Goal: Transaction & Acquisition: Purchase product/service

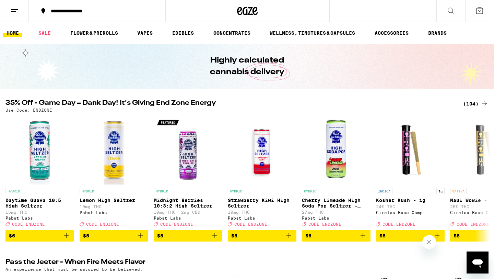
click at [470, 103] on div "(104)" at bounding box center [476, 104] width 25 height 8
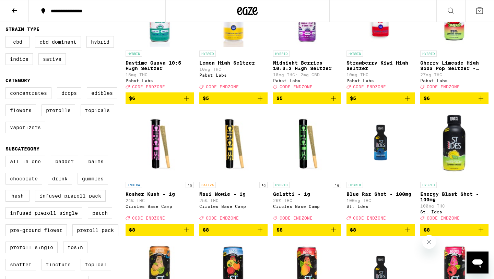
scroll to position [112, 0]
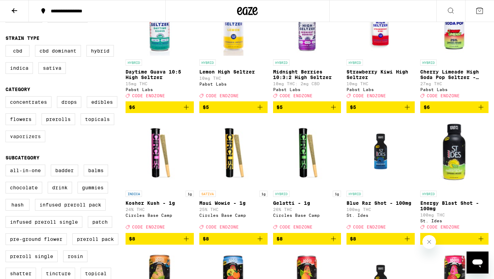
click at [23, 142] on label "Vaporizers" at bounding box center [25, 136] width 40 height 12
click at [7, 98] on input "Vaporizers" at bounding box center [7, 97] width 0 height 0
checkbox input "true"
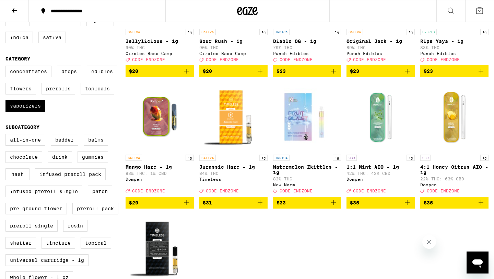
scroll to position [142, 0]
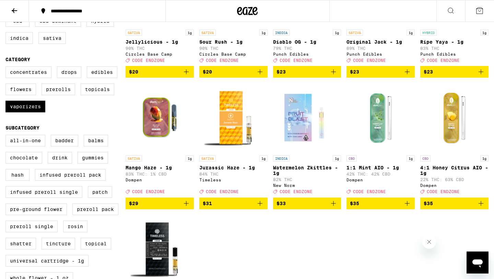
click at [293, 110] on img "Open page for Watermelon Zkittles - 1g from New Norm" at bounding box center [307, 117] width 68 height 69
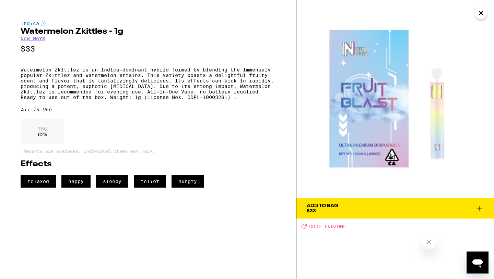
click at [479, 208] on icon at bounding box center [480, 208] width 5 height 5
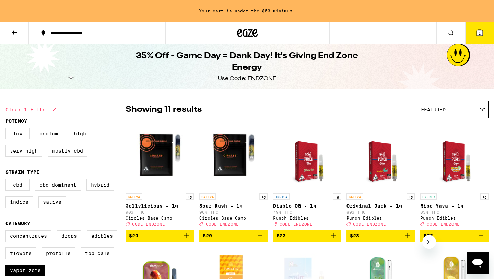
click at [13, 28] on icon at bounding box center [14, 32] width 8 height 8
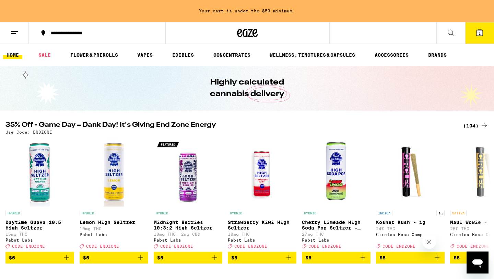
click at [437, 52] on link "BRANDS" at bounding box center [437, 55] width 25 height 8
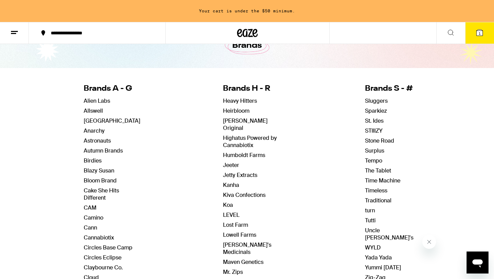
scroll to position [42, 0]
click at [365, 130] on link "STIIIZY" at bounding box center [374, 130] width 18 height 7
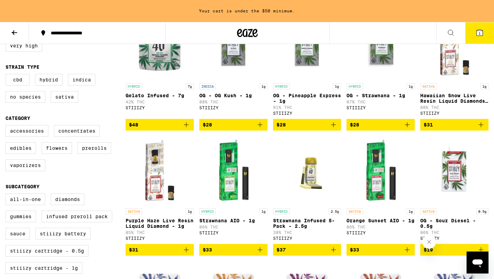
scroll to position [231, 0]
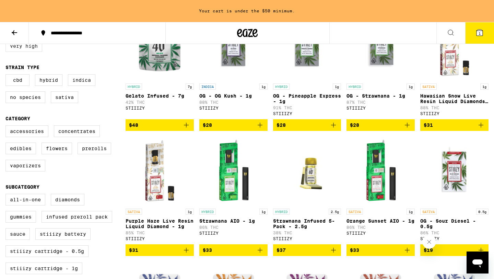
click at [29, 49] on label "Very High" at bounding box center [23, 46] width 37 height 12
click at [7, 24] on input "Very High" at bounding box center [7, 24] width 0 height 0
checkbox input "true"
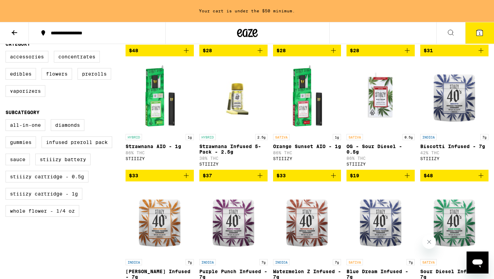
scroll to position [306, 0]
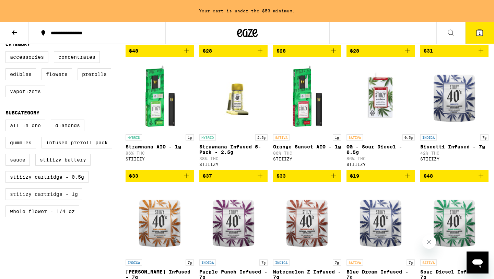
click at [51, 200] on label "STIIIZY Cartridge - 1g" at bounding box center [43, 194] width 77 height 12
click at [7, 121] on input "STIIIZY Cartridge - 1g" at bounding box center [7, 121] width 0 height 0
checkbox input "true"
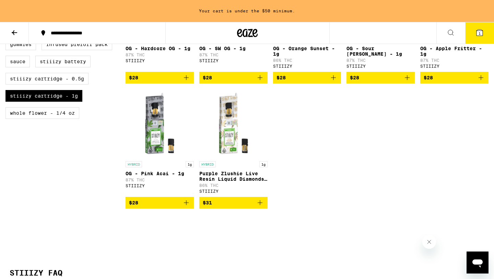
scroll to position [415, 0]
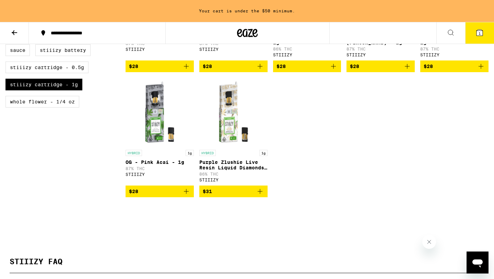
click at [260, 195] on icon "Add to bag" at bounding box center [260, 191] width 8 height 8
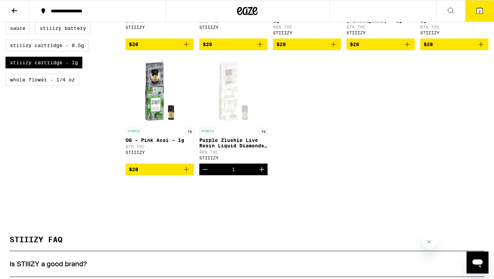
scroll to position [393, 0]
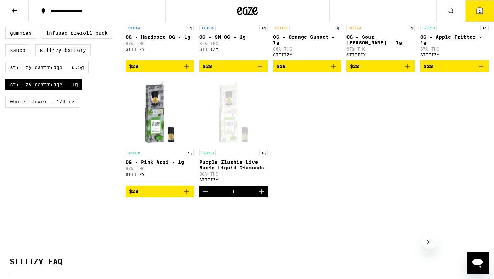
click at [477, 15] on button "2" at bounding box center [480, 10] width 29 height 21
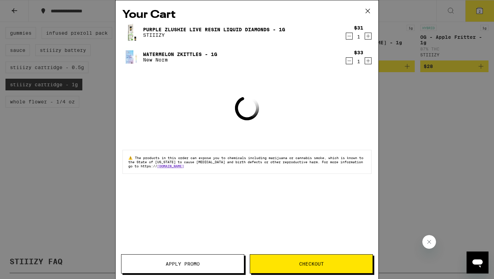
click at [185, 261] on span "Apply Promo" at bounding box center [183, 263] width 34 height 5
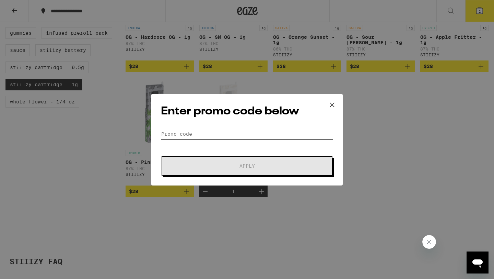
click at [217, 135] on input "Promo Code" at bounding box center [247, 134] width 172 height 10
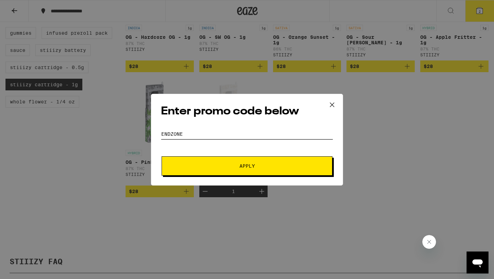
type input "endzone"
click at [223, 161] on button "Apply" at bounding box center [247, 165] width 171 height 19
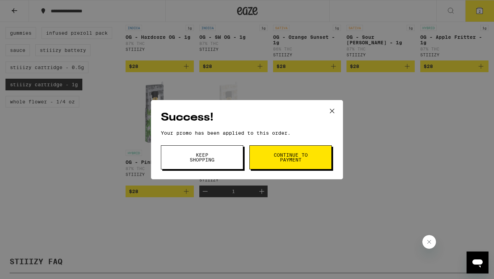
click at [278, 165] on button "Continue to payment" at bounding box center [291, 157] width 82 height 24
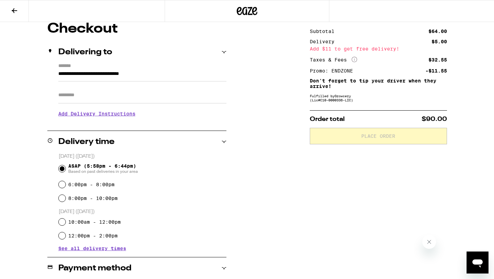
scroll to position [62, 0]
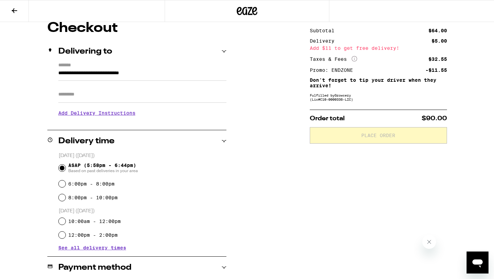
click at [94, 116] on h3 "Add Delivery Instructions" at bounding box center [142, 113] width 168 height 16
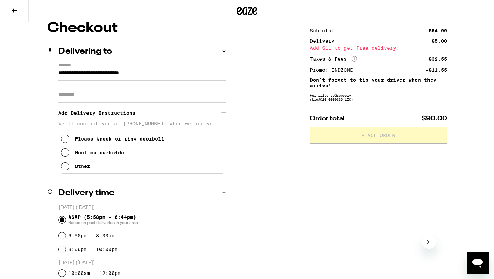
click at [64, 156] on icon at bounding box center [65, 152] width 8 height 8
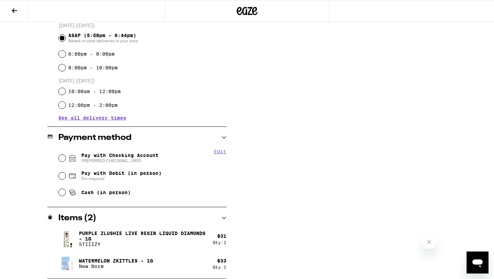
scroll to position [224, 0]
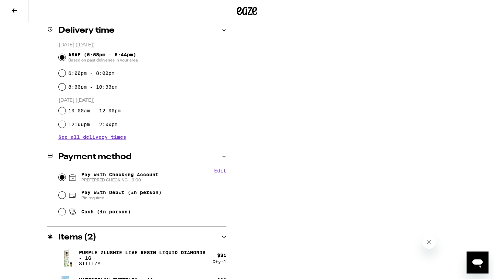
click at [64, 176] on input "Pay with Checking Account PREFERRED CHECKING ...9100" at bounding box center [62, 177] width 7 height 7
radio input "true"
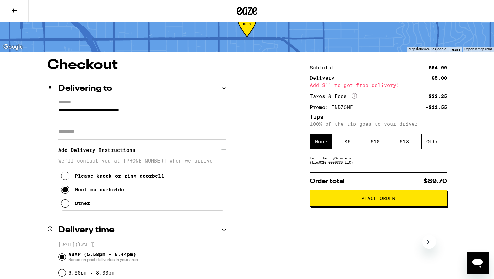
scroll to position [0, 0]
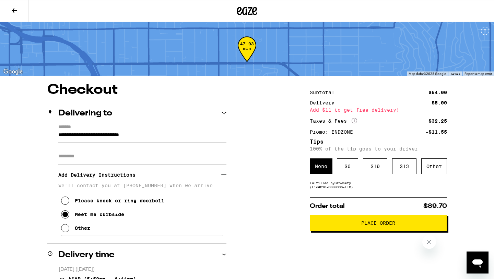
click at [15, 10] on icon at bounding box center [14, 10] width 5 height 5
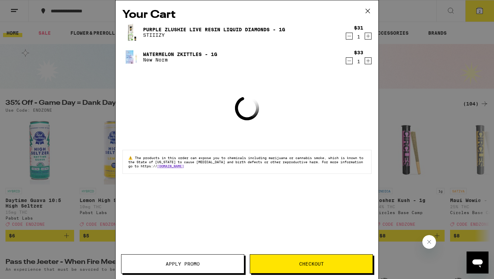
click at [367, 12] on icon at bounding box center [368, 11] width 10 height 10
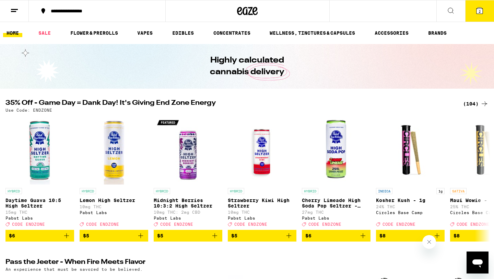
click at [477, 104] on div "(104)" at bounding box center [476, 104] width 25 height 8
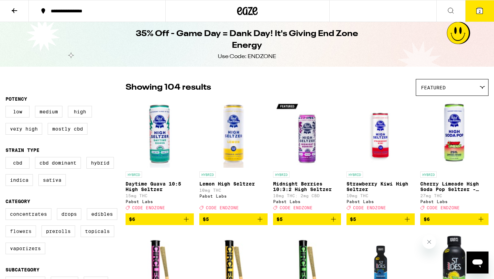
click at [27, 237] on label "Flowers" at bounding box center [20, 231] width 31 height 12
click at [7, 209] on input "Flowers" at bounding box center [7, 209] width 0 height 0
checkbox input "true"
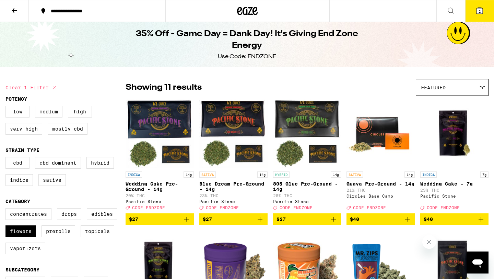
click at [25, 133] on label "Very High" at bounding box center [23, 129] width 37 height 12
click at [7, 107] on input "Very High" at bounding box center [7, 107] width 0 height 0
checkbox input "true"
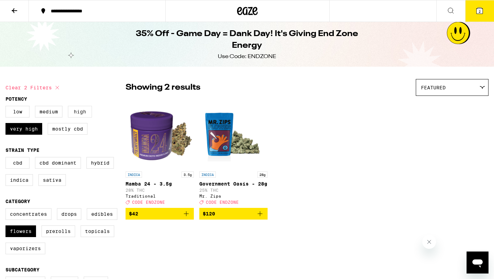
click at [83, 111] on label "High" at bounding box center [80, 112] width 24 height 12
click at [7, 107] on input "High" at bounding box center [7, 107] width 0 height 0
checkbox input "true"
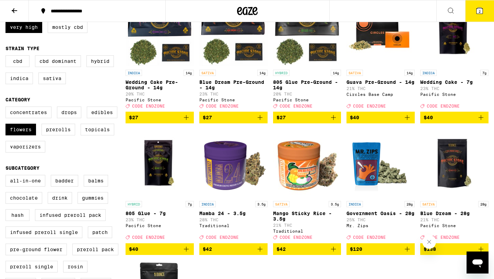
scroll to position [154, 0]
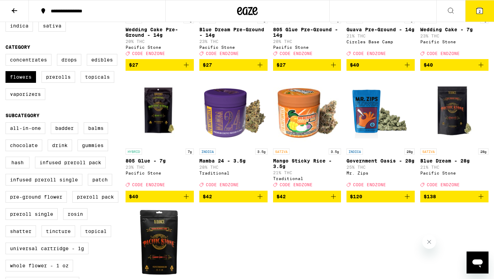
click at [260, 201] on icon "Add to bag" at bounding box center [260, 196] width 8 height 8
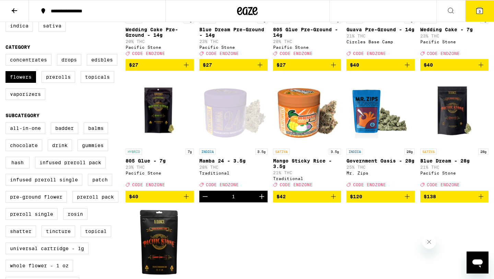
click at [483, 17] on button "3" at bounding box center [480, 10] width 29 height 21
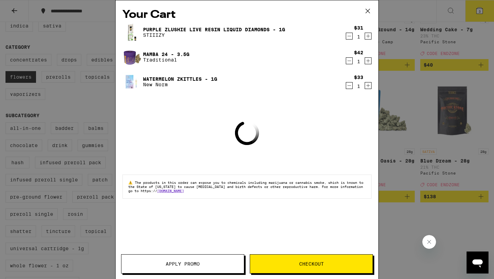
click at [183, 266] on span "Apply Promo" at bounding box center [183, 263] width 34 height 5
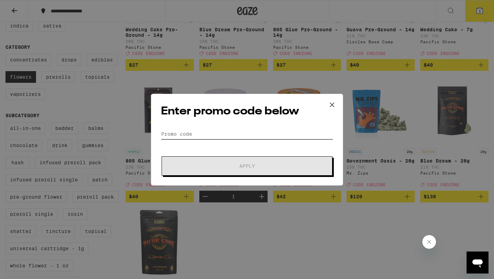
click at [226, 132] on input "Promo Code" at bounding box center [247, 134] width 172 height 10
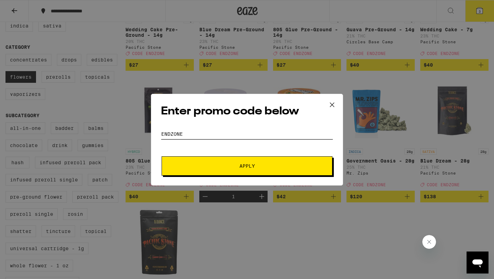
type input "endzone"
click at [229, 166] on span "Apply" at bounding box center [247, 165] width 124 height 5
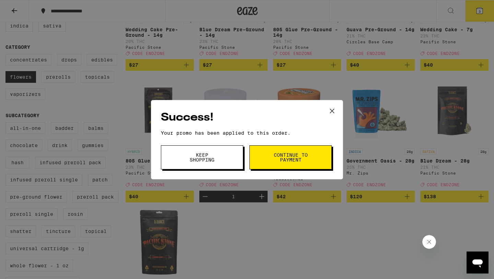
click at [286, 157] on span "Continue to payment" at bounding box center [290, 157] width 35 height 10
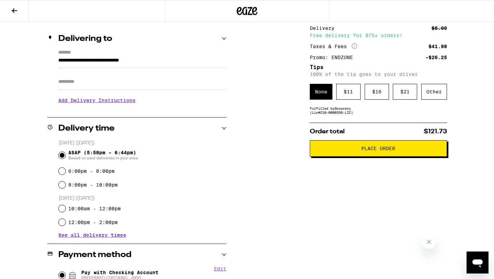
scroll to position [76, 0]
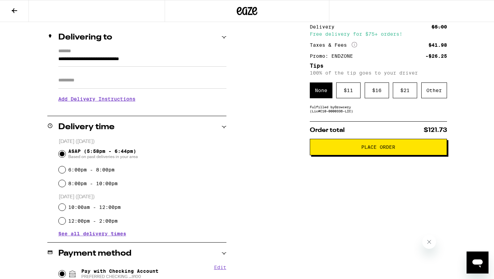
click at [107, 99] on h3 "Add Delivery Instructions" at bounding box center [142, 99] width 168 height 16
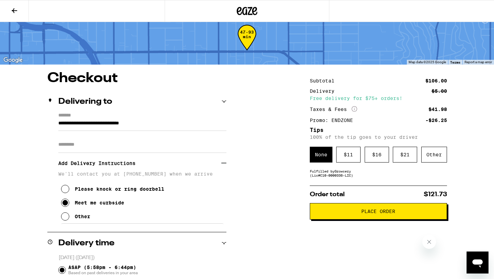
scroll to position [0, 0]
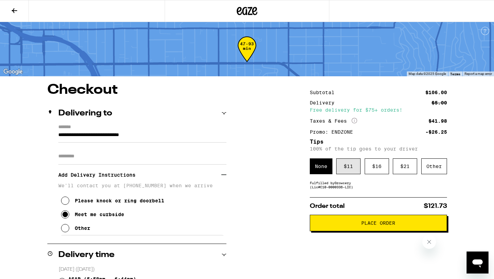
click at [351, 163] on div "$ 11" at bounding box center [349, 166] width 24 height 16
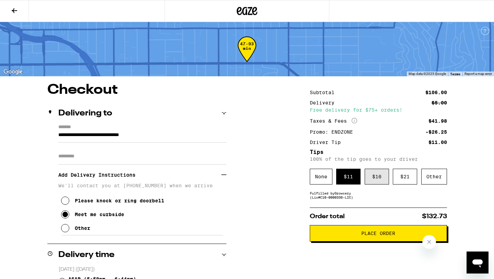
click at [379, 176] on div "$ 16" at bounding box center [377, 177] width 24 height 16
click at [14, 11] on icon at bounding box center [14, 11] width 8 height 8
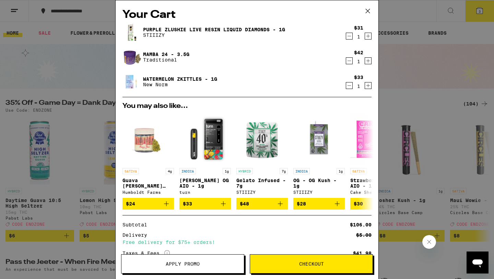
click at [368, 11] on icon at bounding box center [368, 11] width 10 height 10
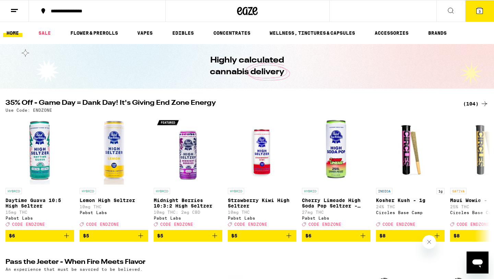
click at [474, 105] on div "(104)" at bounding box center [476, 104] width 25 height 8
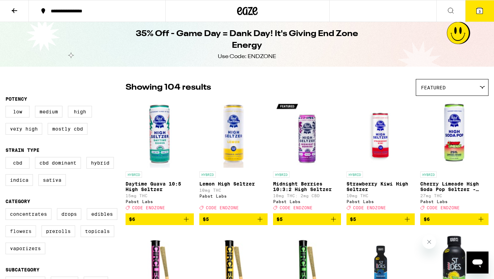
click at [22, 237] on label "Flowers" at bounding box center [20, 231] width 31 height 12
click at [7, 209] on input "Flowers" at bounding box center [7, 209] width 0 height 0
checkbox input "true"
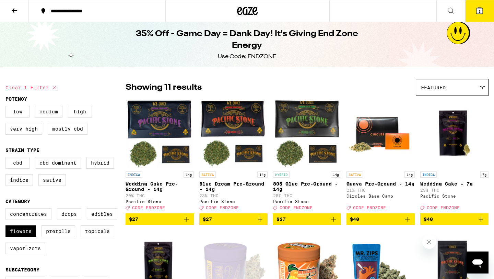
click at [479, 23] on div "35% Off - Game Day = Dank Day! It's Giving End Zone Energy Use Code: ENDZONE" at bounding box center [247, 44] width 494 height 45
click at [478, 17] on button "3" at bounding box center [480, 10] width 29 height 21
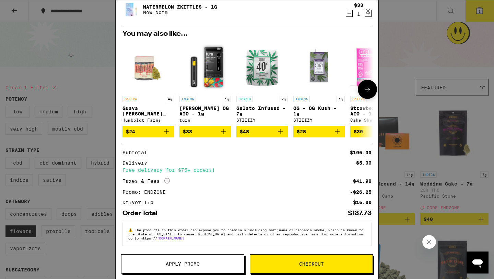
scroll to position [76, 0]
click at [291, 263] on span "Checkout" at bounding box center [311, 263] width 123 height 5
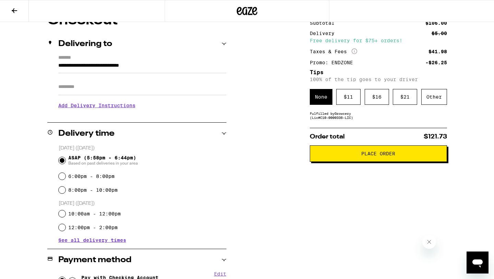
scroll to position [43, 0]
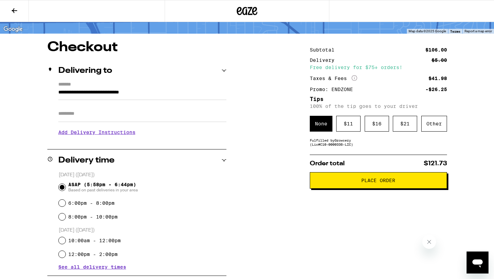
click at [382, 183] on span "Place Order" at bounding box center [379, 180] width 34 height 5
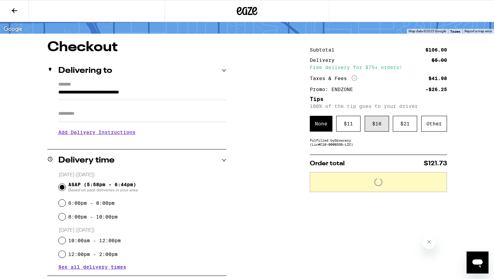
click at [374, 122] on div "$ 16" at bounding box center [377, 124] width 24 height 16
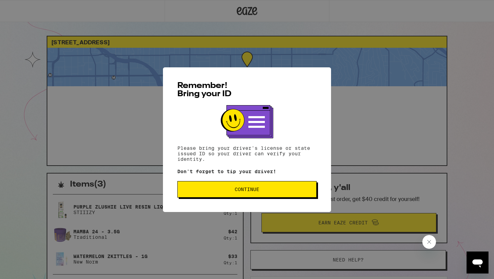
click at [231, 195] on button "Continue" at bounding box center [247, 189] width 139 height 16
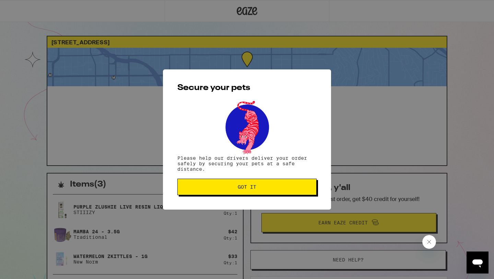
click at [248, 187] on span "Got it" at bounding box center [247, 186] width 19 height 5
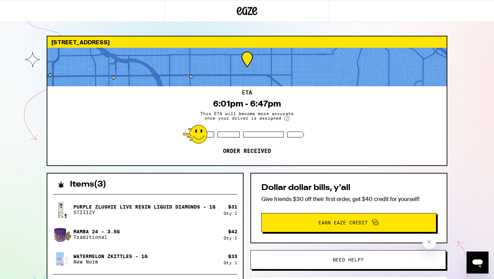
scroll to position [101, 0]
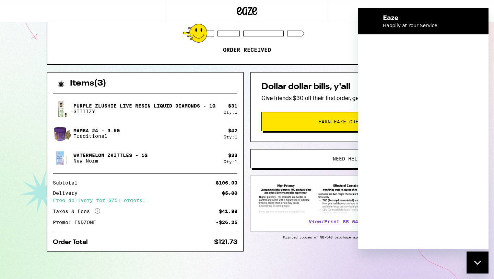
scroll to position [0, 0]
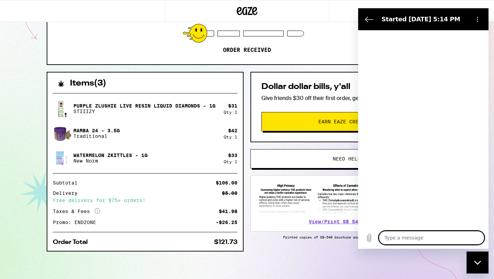
type textarea "x"
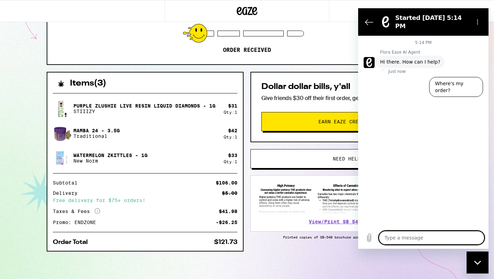
type textarea "I"
type textarea "x"
type textarea "I"
type textarea "x"
type textarea "I f"
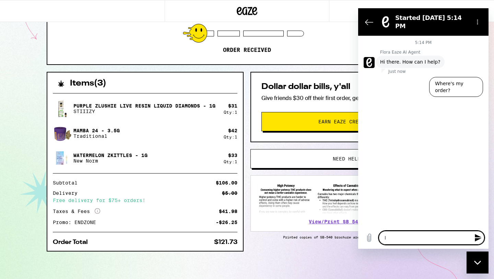
type textarea "x"
type textarea "I fo"
type textarea "x"
type textarea "I for"
type textarea "x"
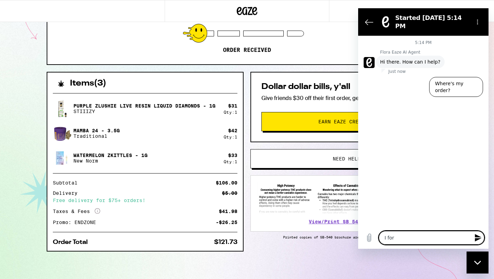
type textarea "I forg"
type textarea "x"
type textarea "I forgo"
type textarea "x"
type textarea "I forgot"
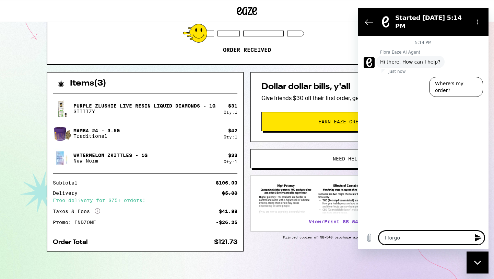
type textarea "x"
type textarea "I forgot"
type textarea "x"
type textarea "I forgot t"
type textarea "x"
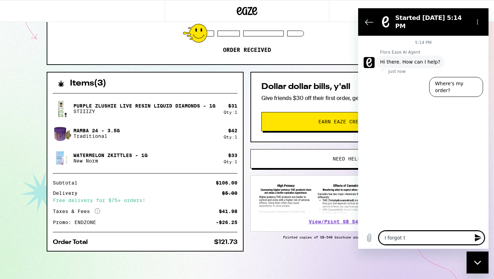
type textarea "I forgot to"
type textarea "x"
type textarea "I forgot to"
type textarea "x"
type textarea "I forgot to a"
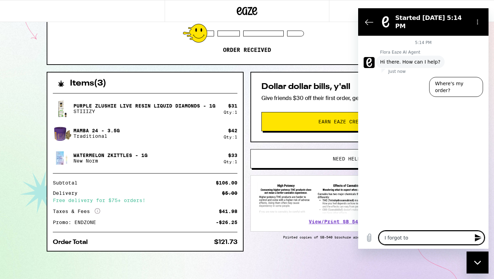
type textarea "x"
type textarea "I forgot to ad"
type textarea "x"
type textarea "I forgot to add"
type textarea "x"
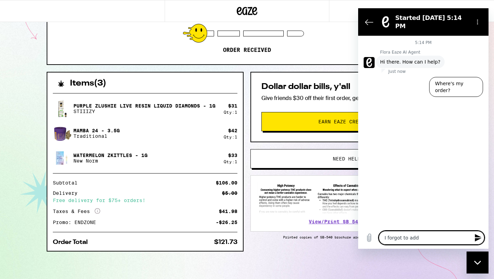
type textarea "I forgot to add"
type textarea "x"
type textarea "I forgot to add a"
type textarea "x"
type textarea "I forgot to add a"
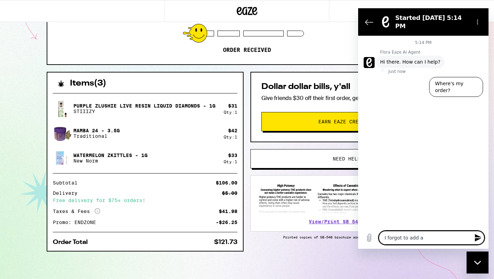
type textarea "x"
type textarea "I forgot to add a t"
type textarea "x"
type textarea "I forgot to add a ti"
type textarea "x"
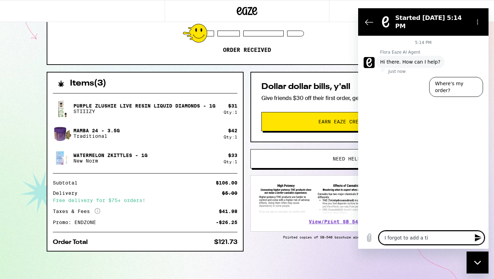
type textarea "I forgot to add a tip"
type textarea "x"
type textarea "I forgot to add a tip"
type textarea "x"
type textarea "I forgot to add a tip t"
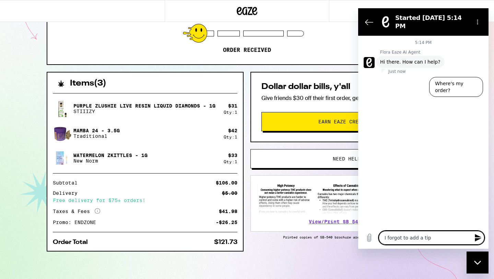
type textarea "x"
type textarea "I forgot to add a tip to"
type textarea "x"
type textarea "I forgot to add a tip to"
type textarea "x"
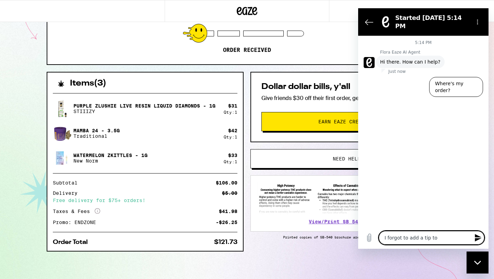
type textarea "I forgot to add a tip to m"
type textarea "x"
type textarea "I forgot to add a tip to my"
type textarea "x"
type textarea "I forgot to add a tip to my"
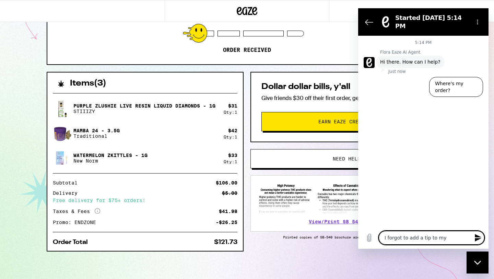
type textarea "x"
type textarea "I forgot to add a tip to my"
type textarea "x"
type textarea "I forgot to add a tip to m"
type textarea "x"
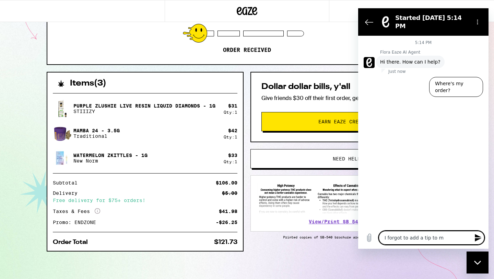
type textarea "I forgot to add a tip to"
type textarea "x"
type textarea "I forgot to add a tip to"
type textarea "x"
type textarea "I forgot to add a tip t"
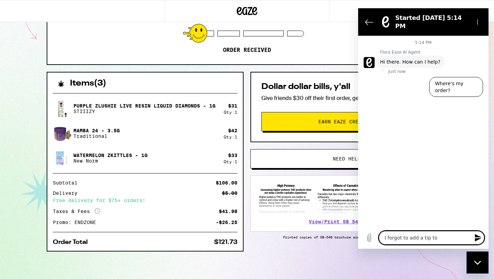
type textarea "x"
type textarea "I forgot to add a tip"
type textarea "x"
type textarea "I forgot to add a tip f"
type textarea "x"
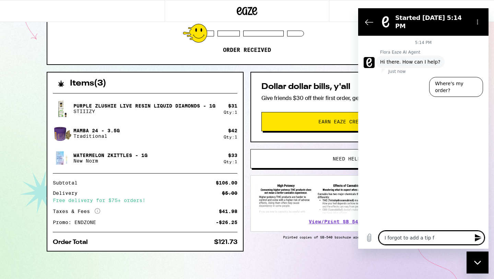
type textarea "I forgot to add a tip fo"
type textarea "x"
type textarea "I forgot to add a tip for"
type textarea "x"
type textarea "I forgot to add a tip for"
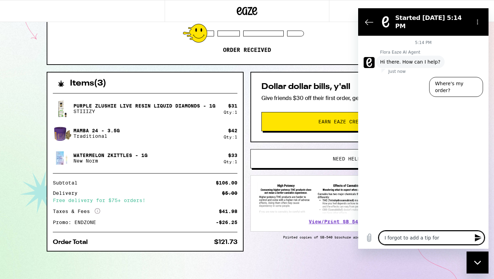
type textarea "x"
type textarea "I forgot to add a tip for m"
type textarea "x"
type textarea "I forgot to add a tip for my"
type textarea "x"
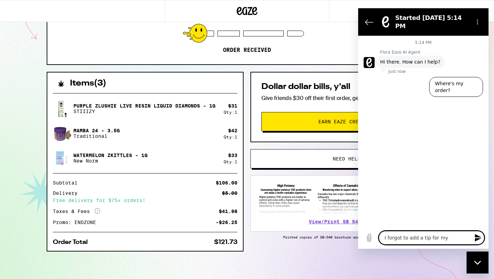
type textarea "I forgot to add a tip for my"
type textarea "x"
type textarea "I forgot to add a tip for my d"
type textarea "x"
type textarea "I forgot to add a tip for my dr"
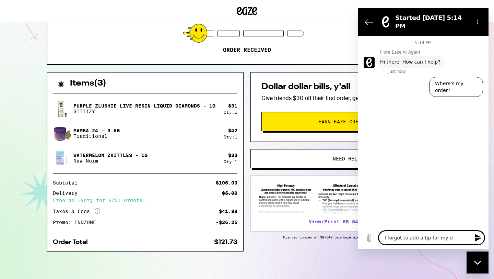
type textarea "x"
type textarea "I forgot to add a tip for my dri"
type textarea "x"
type textarea "I forgot to add a tip for my driv"
type textarea "x"
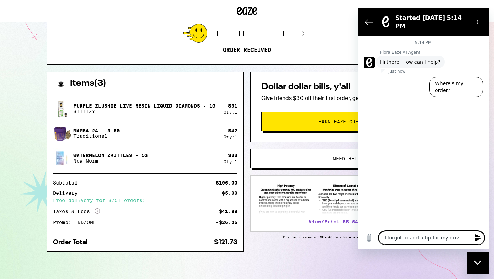
type textarea "I forgot to add a tip for my drive"
type textarea "x"
type textarea "I forgot to add a tip for my driver"
type textarea "x"
type textarea "I forgot to add a tip for my driver!"
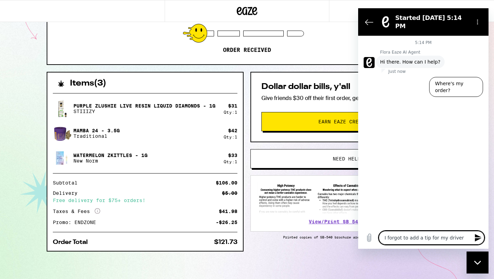
type textarea "x"
type textarea "I forgot to add a tip for my driver!"
type textarea "x"
type textarea "I forgot to add a tip for my driver! C"
type textarea "x"
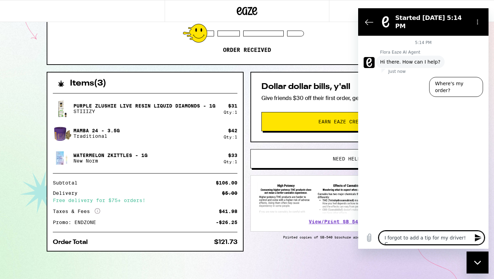
type textarea "I forgot to add a tip for my driver! Ca"
type textarea "x"
type textarea "I forgot to add a tip for my driver! Can"
type textarea "x"
type textarea "I forgot to add a tip for my driver! Can"
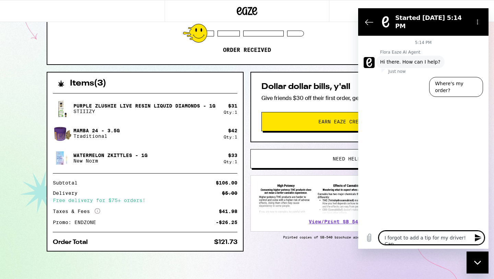
type textarea "x"
type textarea "I forgot to add a tip for my driver! Can I"
type textarea "x"
type textarea "I forgot to add a tip for my driver! Can I"
type textarea "x"
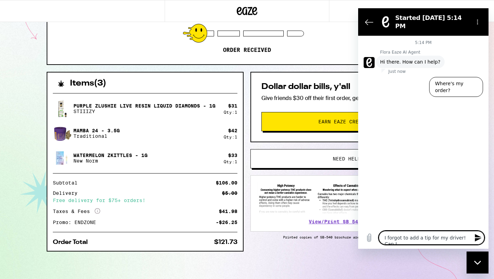
type textarea "I forgot to add a tip for my driver! Can I a"
type textarea "x"
type textarea "I forgot to add a tip for my driver! Can I ad"
type textarea "x"
type textarea "I forgot to add a tip for my driver! Can I add"
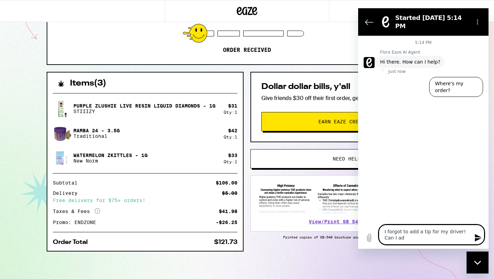
type textarea "x"
type textarea "I forgot to add a tip for my driver! Can I add"
type textarea "x"
type textarea "I forgot to add a tip for my driver! Can I add i"
type textarea "x"
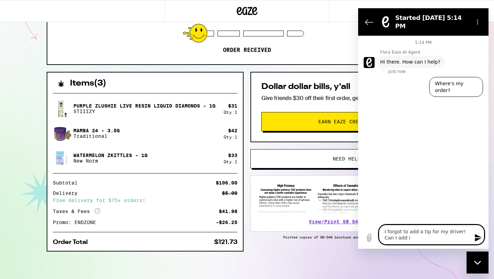
type textarea "I forgot to add a tip for my driver! Can I add it"
type textarea "x"
type textarea "I forgot to add a tip for my driver! Can I add it"
type textarea "x"
type textarea "I forgot to add a tip for my driver! Can I add it o"
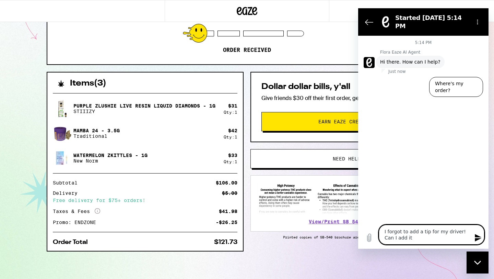
type textarea "x"
type textarea "I forgot to add a tip for my driver! Can I add it on"
type textarea "x"
type textarea "I forgot to add a tip for my driver! Can I add it on"
type textarea "x"
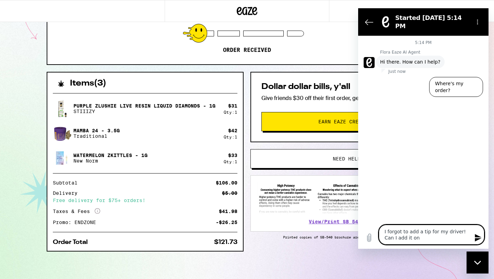
type textarea "I forgot to add a tip for my driver! Can I add it on"
type textarea "x"
type textarea "I forgot to add a tip for my driver! Can I add it on?"
type textarea "x"
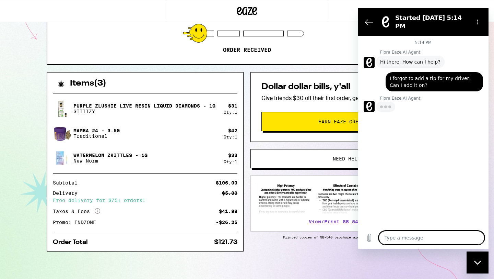
type textarea "x"
type textarea "t"
type textarea "x"
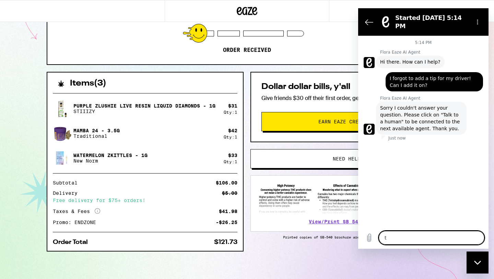
type textarea "ta"
type textarea "x"
type textarea "tal"
type textarea "x"
type textarea "talk"
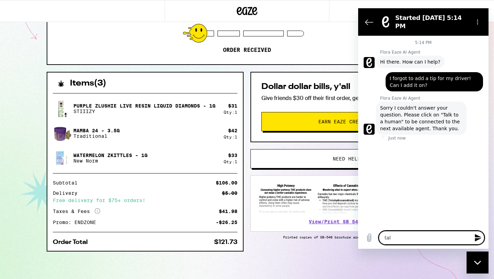
type textarea "x"
type textarea "talk"
type textarea "x"
type textarea "talk t"
type textarea "x"
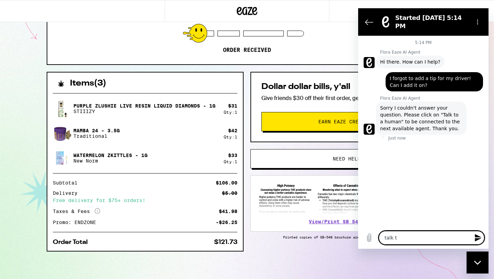
type textarea "talk to"
type textarea "x"
type textarea "talk to"
type textarea "x"
type textarea "talk to a"
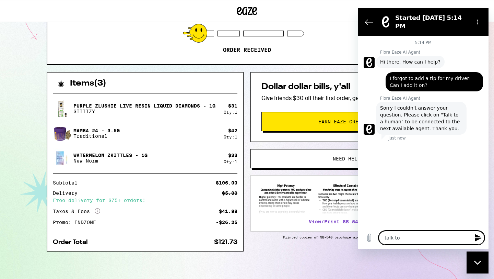
type textarea "x"
type textarea "talk to a"
type textarea "x"
type textarea "talk to a h"
type textarea "x"
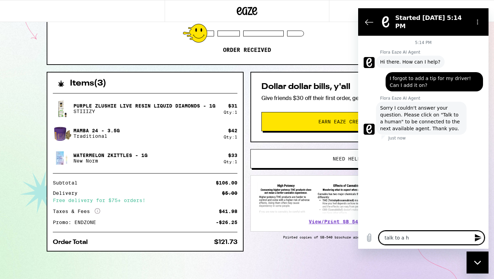
type textarea "talk to a hu"
type textarea "x"
type textarea "talk to a hum"
type textarea "x"
type textarea "talk to a huma"
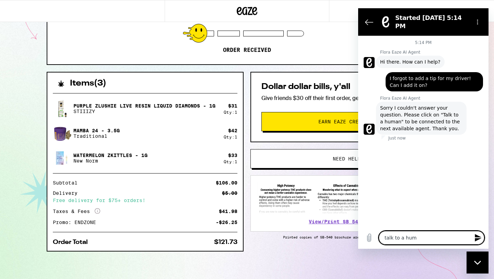
type textarea "x"
type textarea "talk to a human"
type textarea "x"
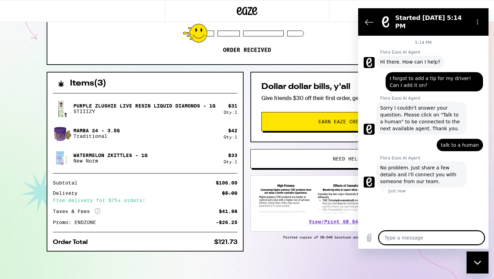
type textarea "x"
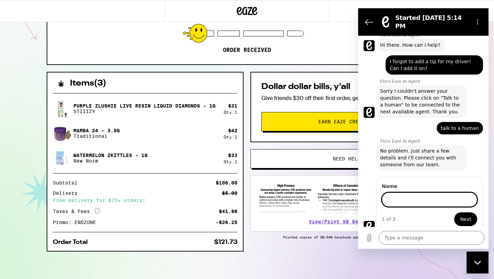
scroll to position [16, 0]
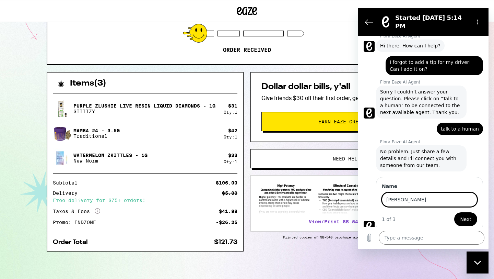
type input "[PERSON_NAME]"
click at [466, 215] on span "Next" at bounding box center [465, 219] width 11 height 8
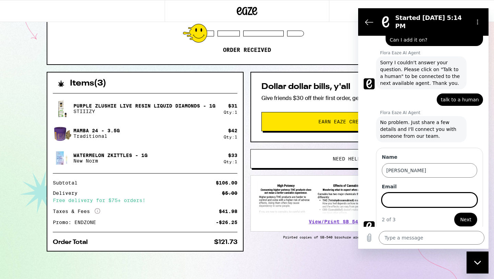
scroll to position [46, 0]
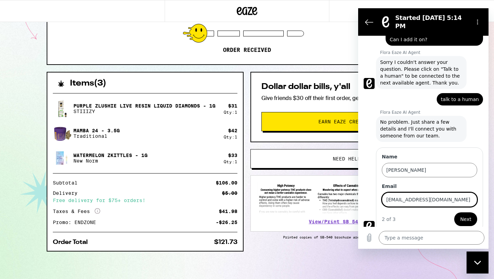
type input "[EMAIL_ADDRESS][DOMAIN_NAME]"
click at [464, 215] on span "Next" at bounding box center [465, 219] width 11 height 8
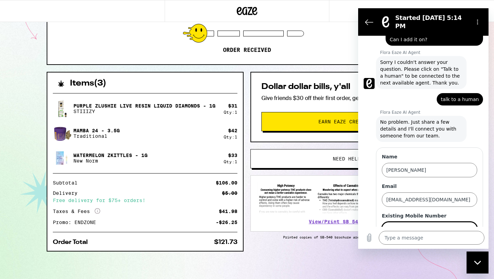
scroll to position [75, 0]
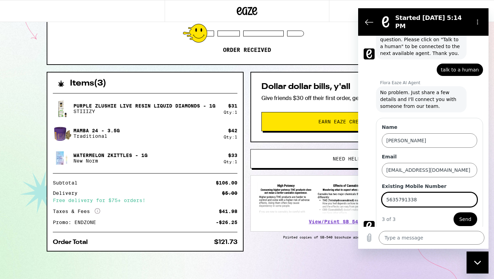
type input "5635791338"
click at [468, 216] on span "Send" at bounding box center [466, 219] width 12 height 8
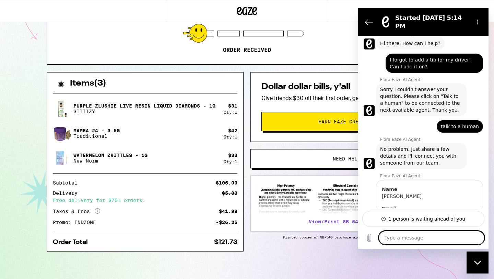
scroll to position [0, 0]
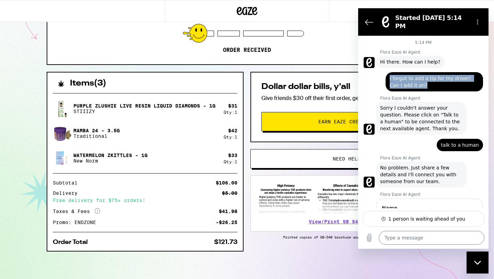
drag, startPoint x: 420, startPoint y: 80, endPoint x: 387, endPoint y: 72, distance: 33.5
click at [387, 72] on div "says: I forgot to add a tip for my driver! Can I add it on?" at bounding box center [435, 81] width 98 height 19
type textarea "x"
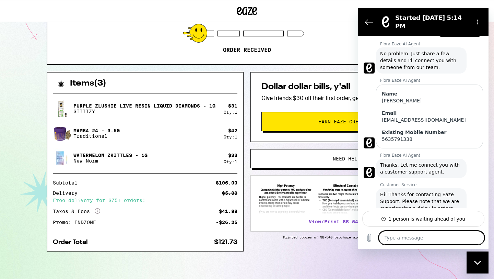
scroll to position [150, 0]
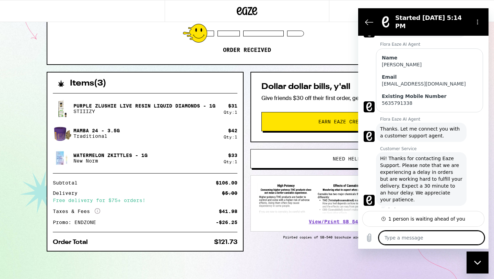
click at [424, 241] on textarea at bounding box center [432, 238] width 106 height 14
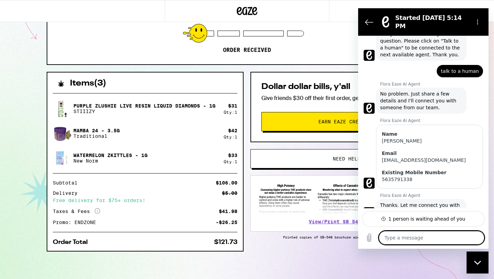
scroll to position [0, 0]
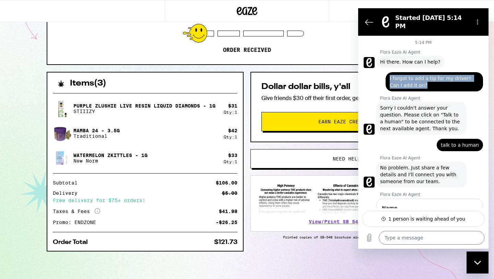
drag, startPoint x: 419, startPoint y: 80, endPoint x: 386, endPoint y: 74, distance: 34.2
click at [386, 73] on div "says: I forgot to add a tip for my driver! Can I add it on?" at bounding box center [420, 79] width 125 height 23
copy span "I forgot to add a tip for my driver! Can I add it on?"
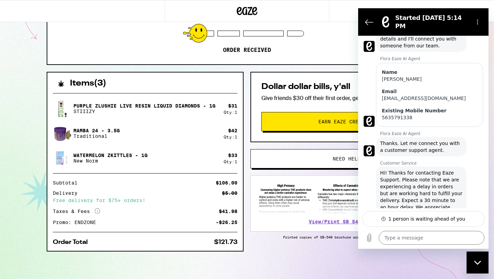
scroll to position [150, 0]
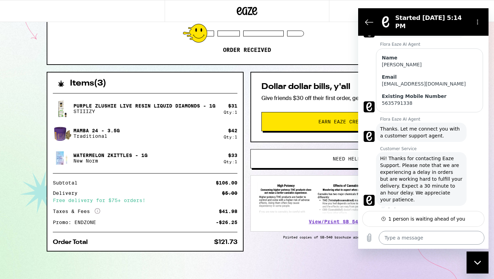
click at [401, 241] on textarea at bounding box center [432, 238] width 106 height 14
paste textarea "I forgot to add a tip for my driver! Can I add it on?"
type textarea "I forgot to add a tip for my driver! Can I add it on?"
type textarea "x"
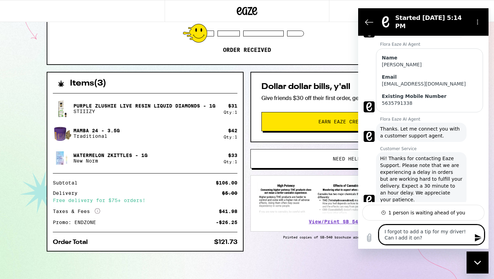
drag, startPoint x: 422, startPoint y: 240, endPoint x: 380, endPoint y: 229, distance: 43.4
click at [380, 229] on textarea "I forgot to add a tip for my driver! Can I add it on?" at bounding box center [432, 235] width 106 height 20
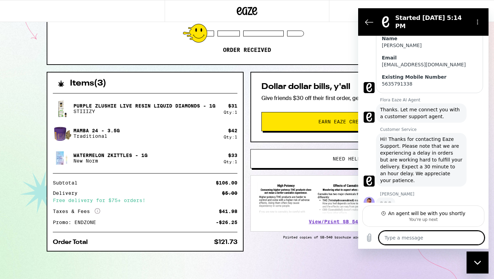
scroll to position [169, 0]
type textarea "x"
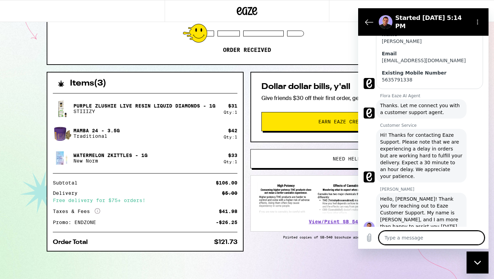
scroll to position [175, 0]
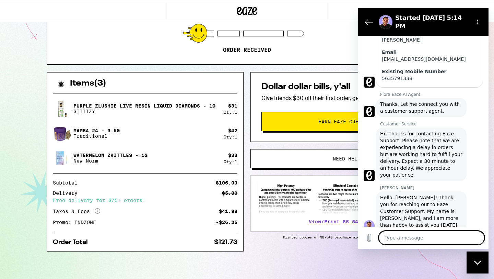
click at [426, 238] on textarea at bounding box center [432, 238] width 106 height 14
type textarea "H"
type textarea "x"
type textarea "He"
type textarea "x"
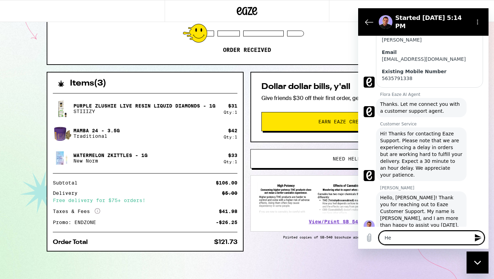
type textarea "Hel"
type textarea "x"
type textarea "Hell"
type textarea "x"
type textarea "Helll"
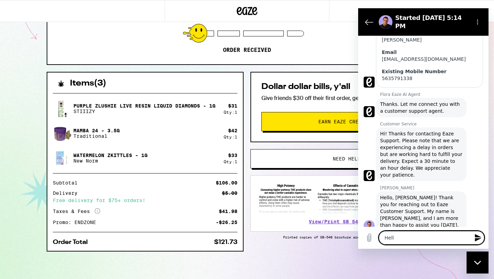
type textarea "x"
type textarea "Hell"
type textarea "x"
type textarea "Hello"
paste textarea "I forgot to add a tip for my driver! Can I add it on?"
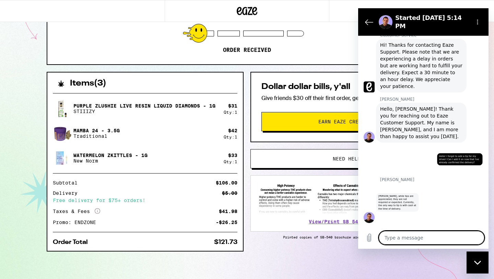
scroll to position [265, 0]
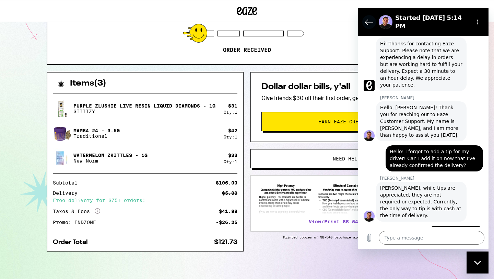
click at [369, 19] on icon "Back to the conversation list" at bounding box center [369, 22] width 8 height 8
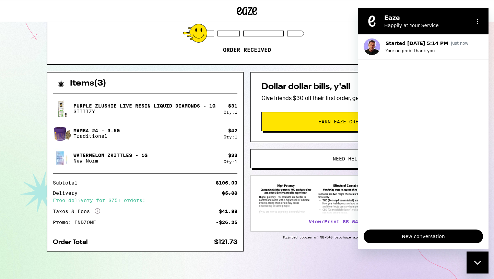
scroll to position [0, 0]
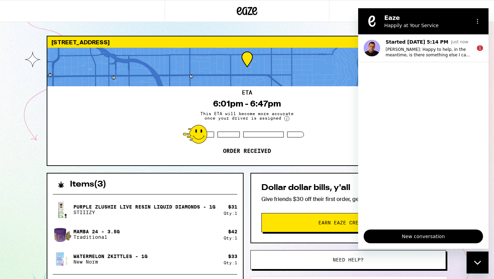
click at [322, 22] on div "[STREET_ADDRESS] ETA 6:01pm - 6:47pm This ETA will become more accurate once yo…" at bounding box center [247, 190] width 494 height 380
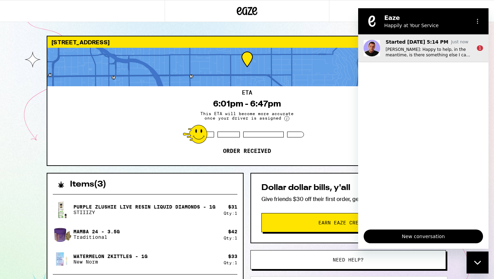
click at [436, 53] on p "[PERSON_NAME]: Happy to help, in the meantime, is there something else I can he…" at bounding box center [429, 52] width 86 height 11
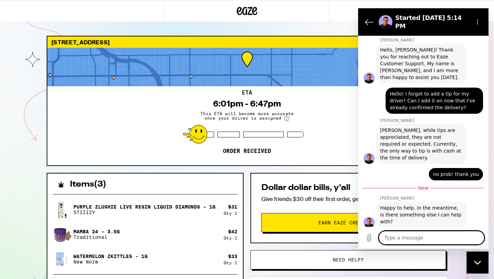
scroll to position [322, 0]
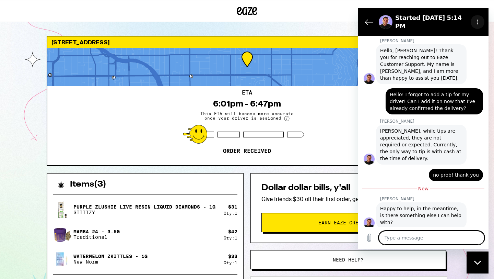
click at [479, 19] on icon "Options menu" at bounding box center [477, 21] width 5 height 5
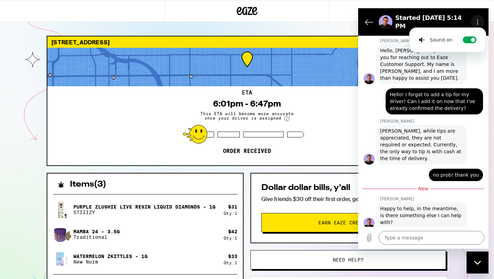
click at [479, 19] on icon "Options menu" at bounding box center [477, 21] width 5 height 5
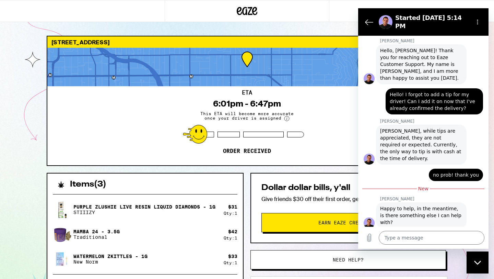
click at [415, 20] on h2 "Started [DATE] 5:14 PM" at bounding box center [432, 22] width 73 height 16
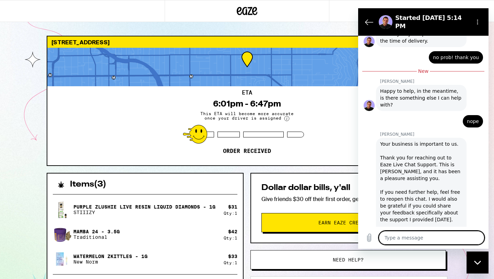
scroll to position [441, 0]
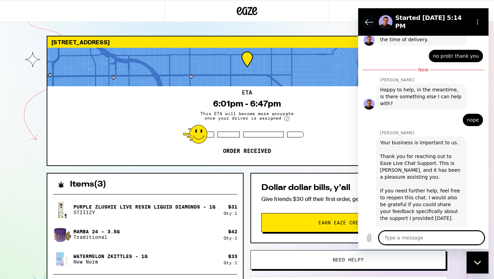
click at [369, 20] on icon "Back to the conversation list" at bounding box center [370, 22] width 8 height 5
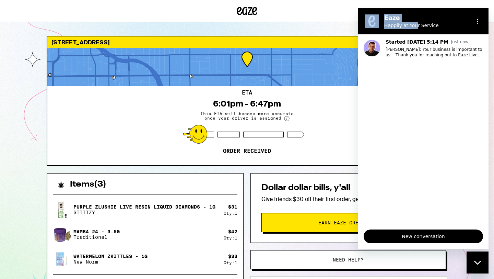
drag, startPoint x: 415, startPoint y: 25, endPoint x: 332, endPoint y: 11, distance: 84.3
click at [358, 11] on html "Eaze Happily at Your Service Started [DATE] 5:14 PM Just now [PERSON_NAME]: You…" at bounding box center [423, 128] width 130 height 240
click at [289, 30] on div "[STREET_ADDRESS] ETA 6:01pm - 6:47pm This ETA will become more accurate once yo…" at bounding box center [247, 190] width 494 height 380
click at [480, 265] on div "Close messaging window" at bounding box center [478, 262] width 21 height 21
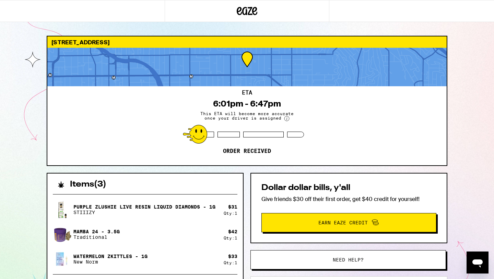
drag, startPoint x: 14, startPoint y: 61, endPoint x: 21, endPoint y: 61, distance: 6.2
click at [14, 61] on div "[STREET_ADDRESS] ETA 6:01pm - 6:47pm This ETA will become more accurate once yo…" at bounding box center [247, 190] width 494 height 380
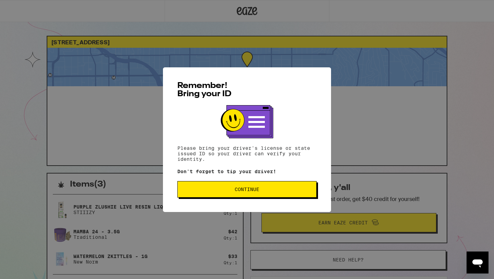
click at [207, 197] on button "Continue" at bounding box center [247, 189] width 139 height 16
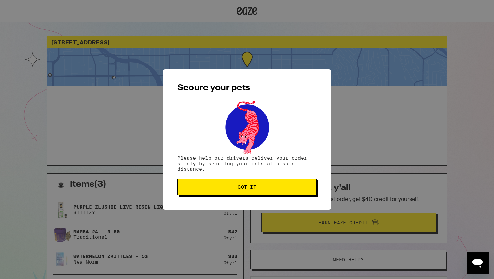
click at [226, 195] on button "Got it" at bounding box center [247, 187] width 139 height 16
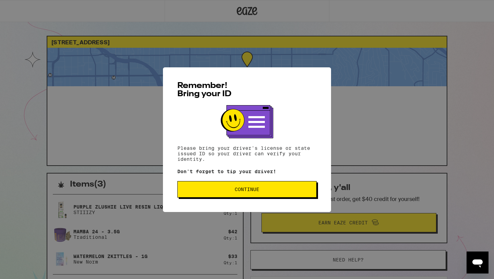
click at [207, 192] on span "Continue" at bounding box center [247, 189] width 128 height 5
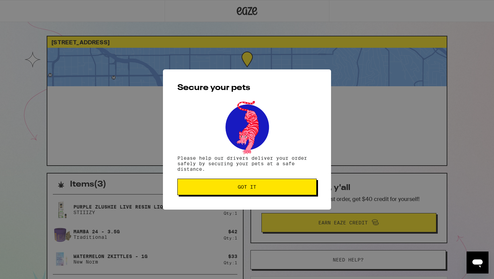
click at [207, 193] on button "Got it" at bounding box center [247, 187] width 139 height 16
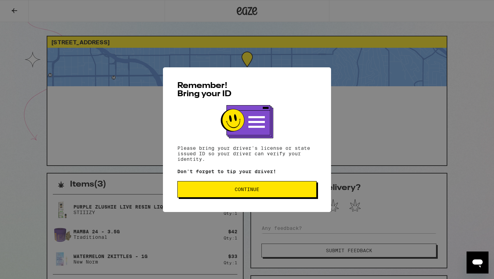
click at [183, 191] on button "Continue" at bounding box center [247, 189] width 139 height 16
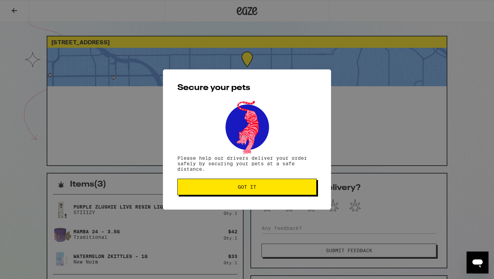
click at [183, 191] on button "Got it" at bounding box center [247, 187] width 139 height 16
